Goal: Information Seeking & Learning: Learn about a topic

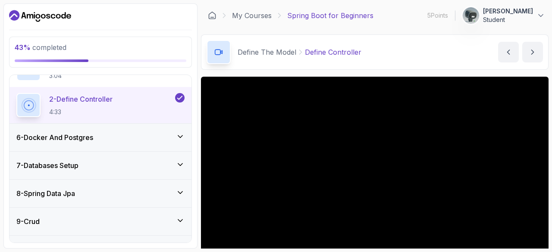
scroll to position [165, 0]
click at [150, 143] on div "6 - Docker And Postgres" at bounding box center [100, 137] width 182 height 28
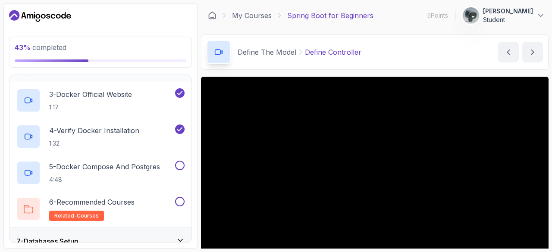
scroll to position [234, 0]
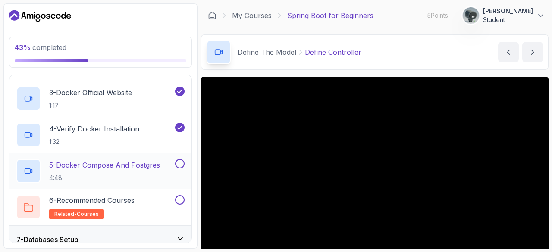
click at [128, 160] on p "5 - Docker Compose And Postgres" at bounding box center [104, 165] width 111 height 10
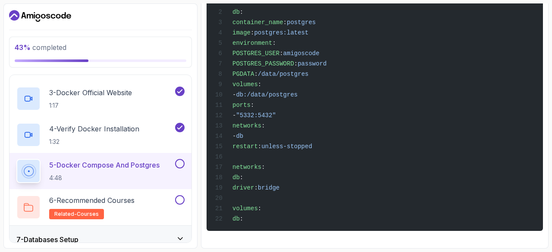
scroll to position [301, 0]
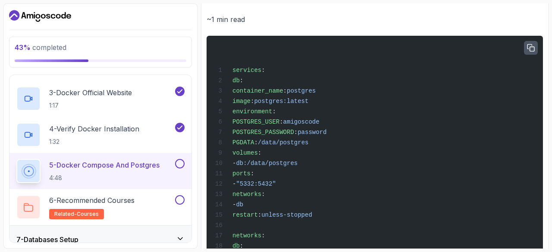
click at [533, 48] on icon "button" at bounding box center [531, 48] width 8 height 8
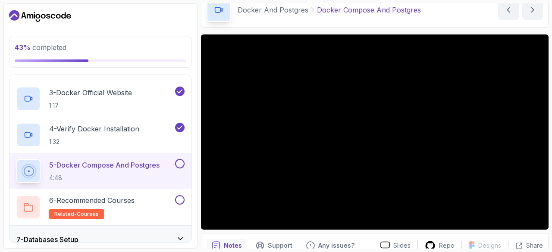
scroll to position [47, 0]
